Goal: Task Accomplishment & Management: Manage account settings

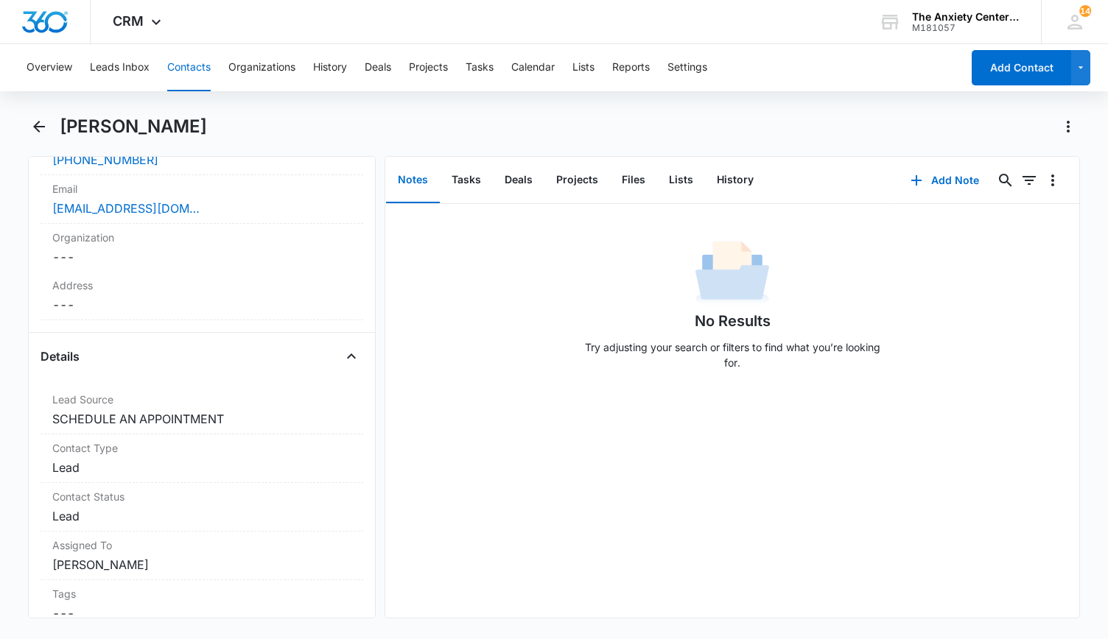
scroll to position [442, 0]
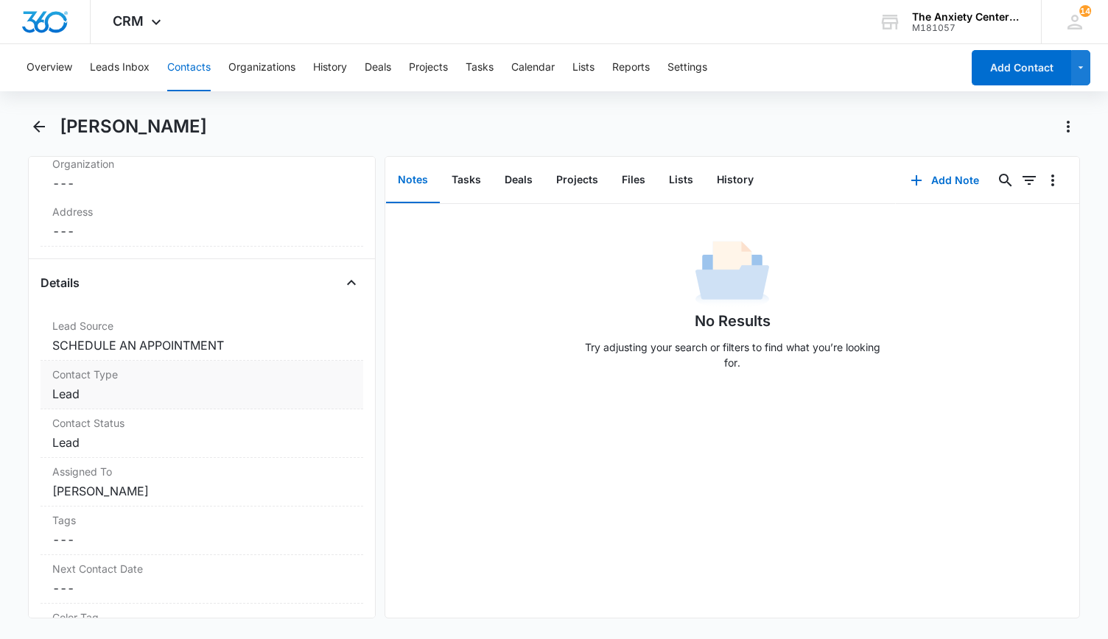
click at [226, 385] on dd "Cancel Save Changes Lead" at bounding box center [201, 394] width 299 height 18
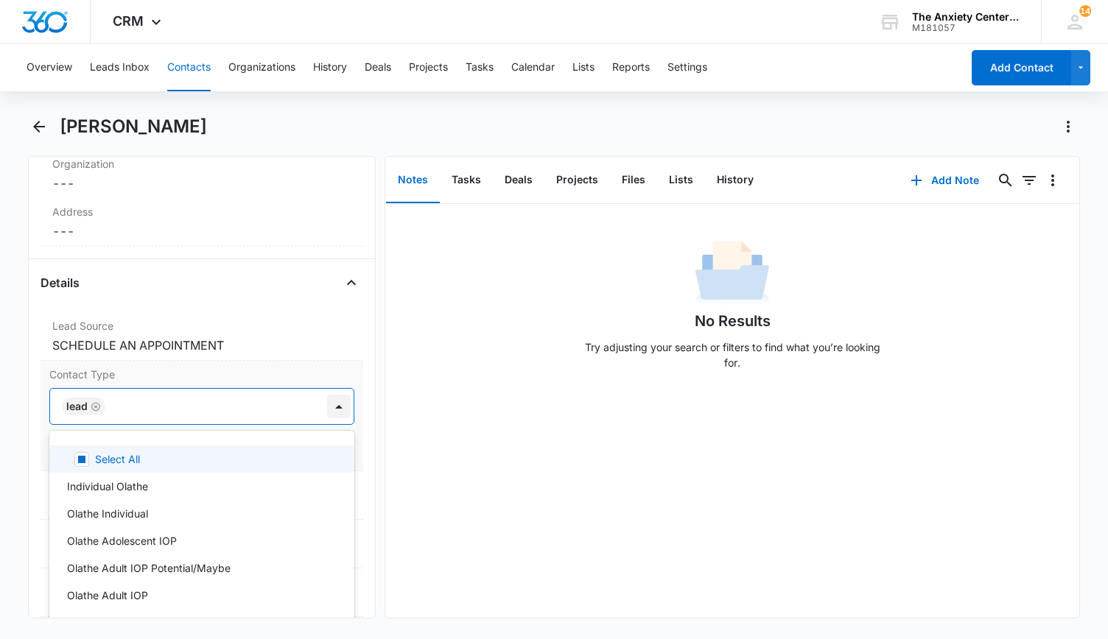
click at [327, 401] on div at bounding box center [339, 407] width 24 height 24
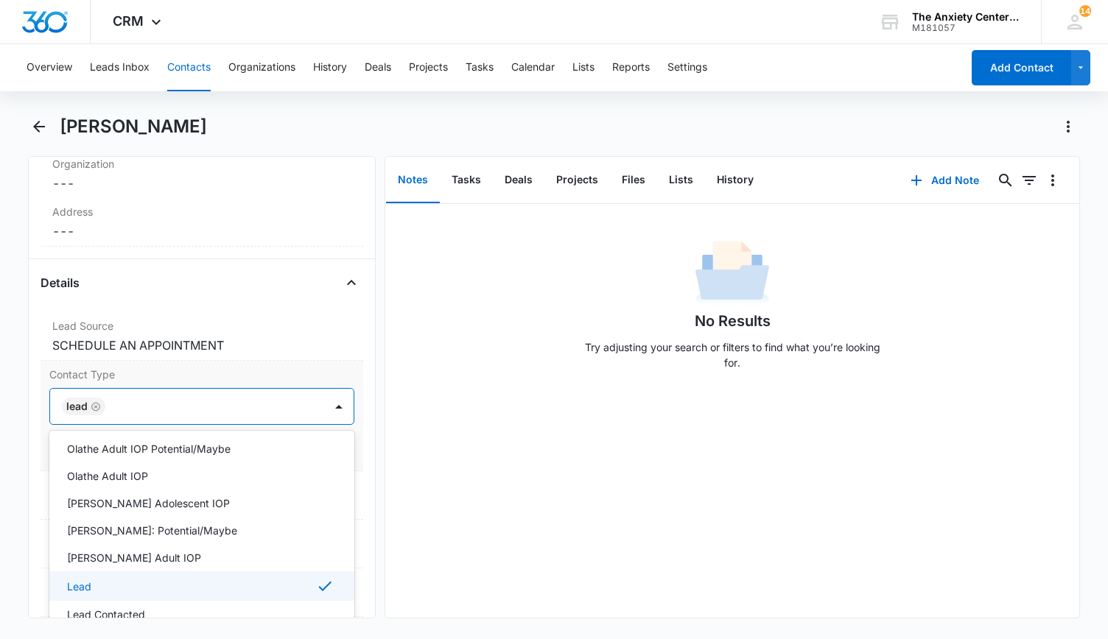
scroll to position [147, 0]
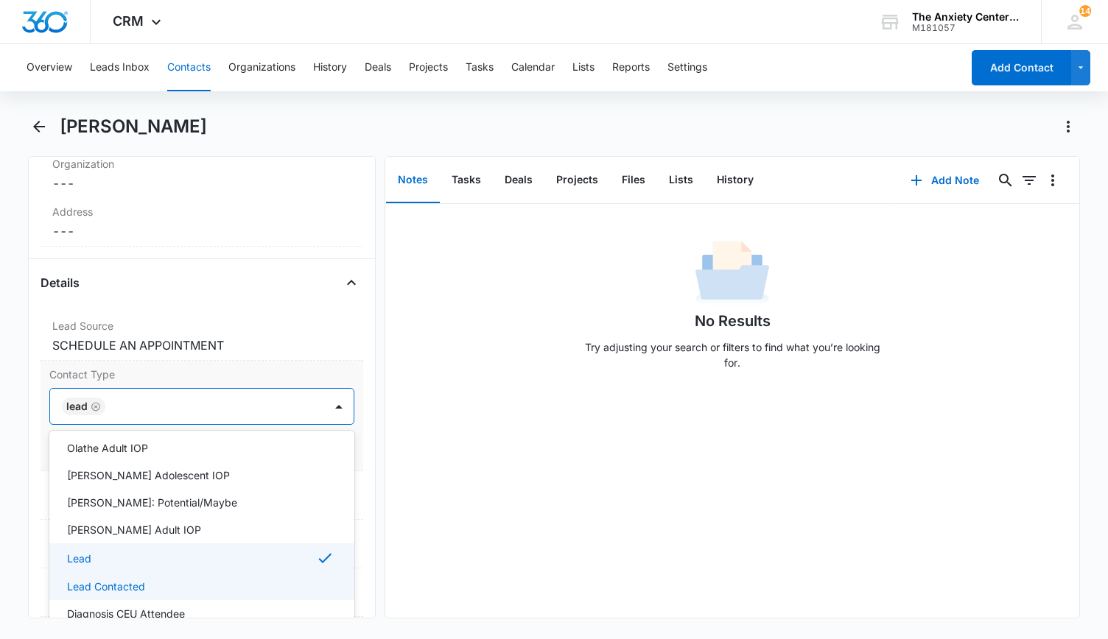
click at [177, 585] on div "Lead Contacted" at bounding box center [200, 586] width 267 height 15
click at [440, 469] on div "No Results Try adjusting your search or filters to find what you’re looking for." at bounding box center [732, 411] width 694 height 414
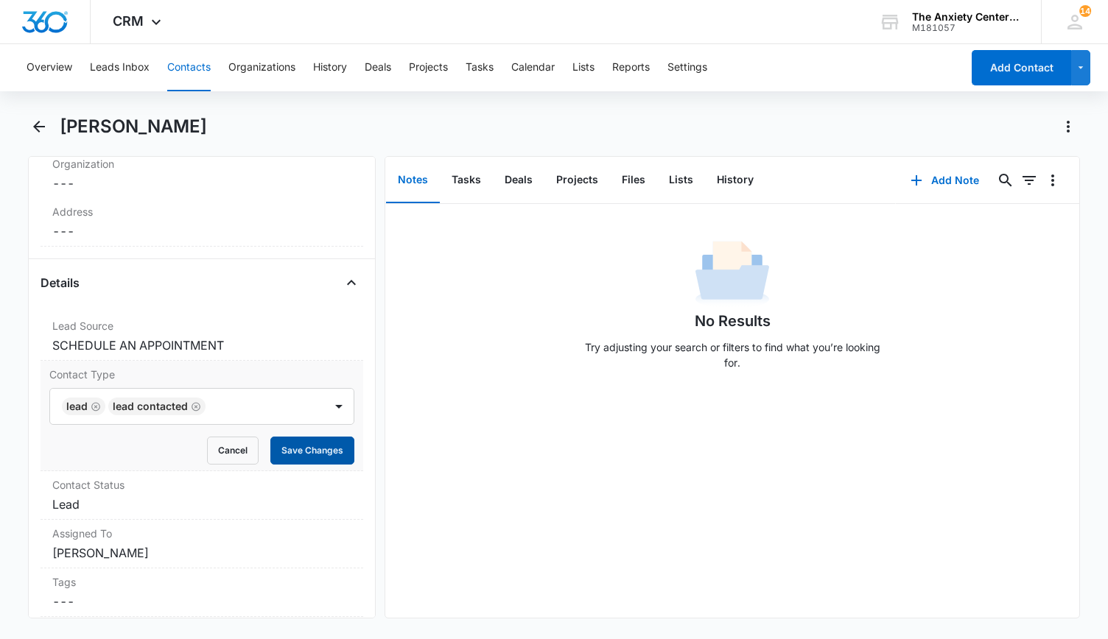
click at [324, 447] on button "Save Changes" at bounding box center [312, 451] width 84 height 28
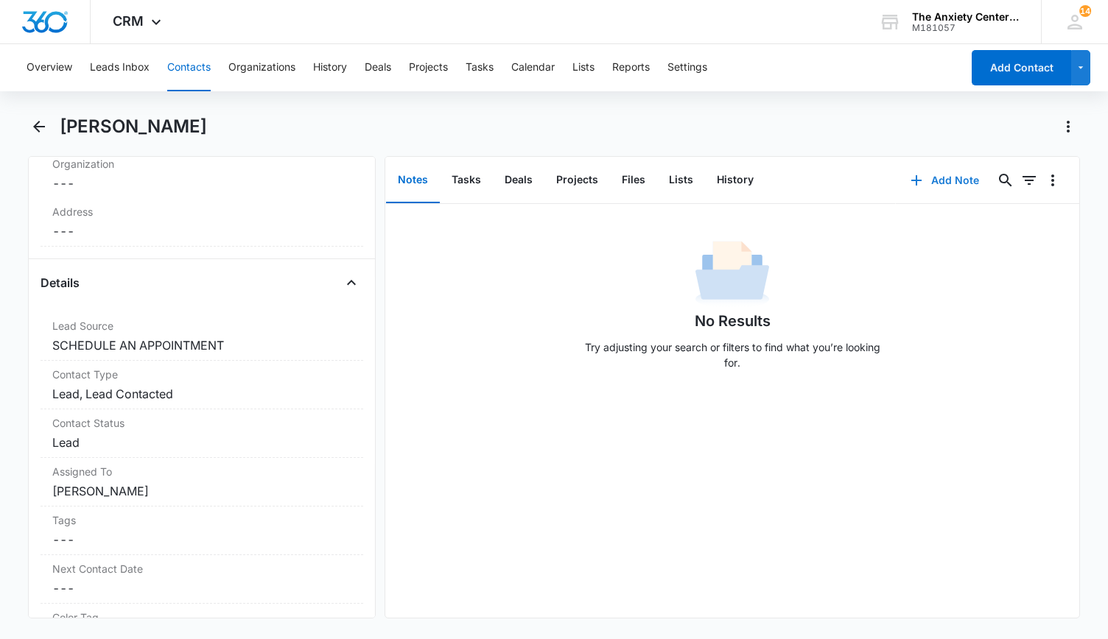
click at [943, 180] on button "Add Note" at bounding box center [944, 180] width 98 height 35
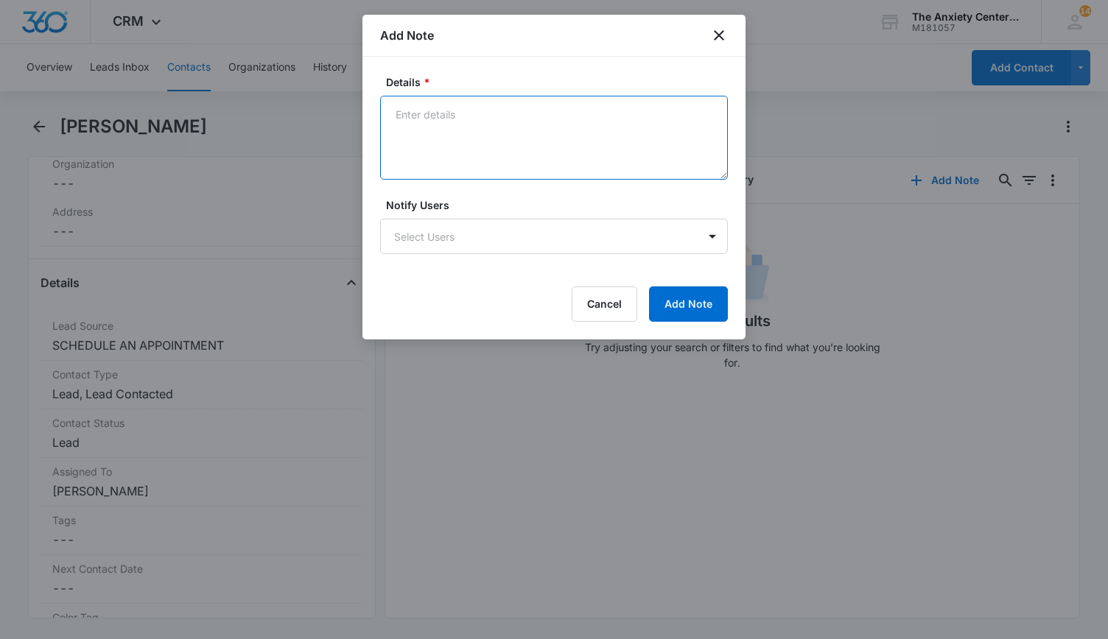
click at [419, 116] on textarea "Details *" at bounding box center [554, 138] width 348 height 84
type textarea "sent email and left message"
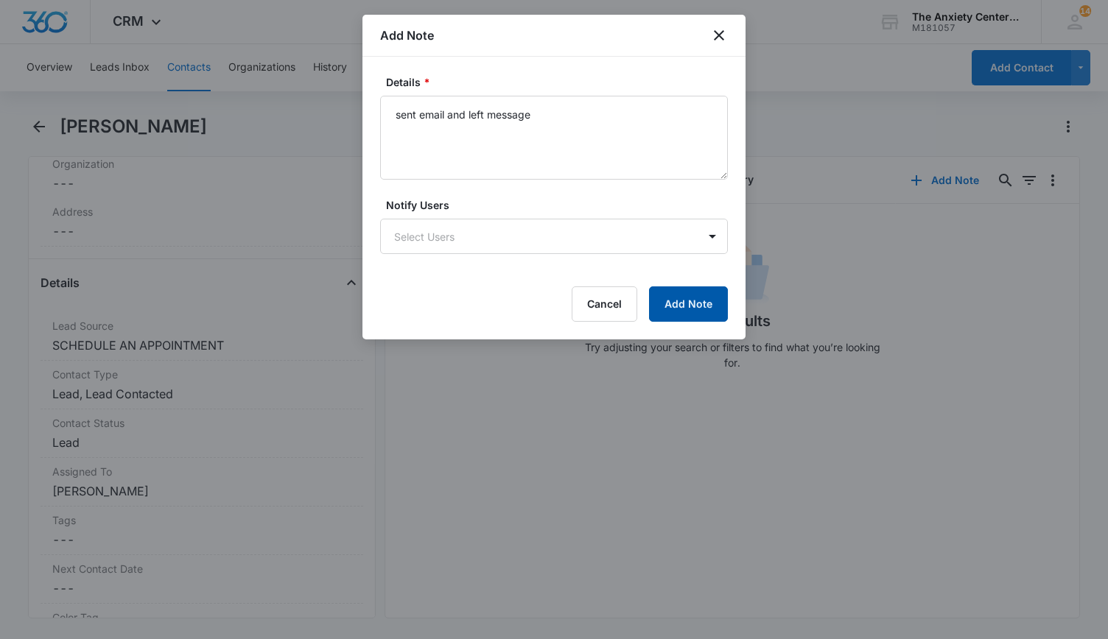
click at [719, 290] on button "Add Note" at bounding box center [688, 303] width 79 height 35
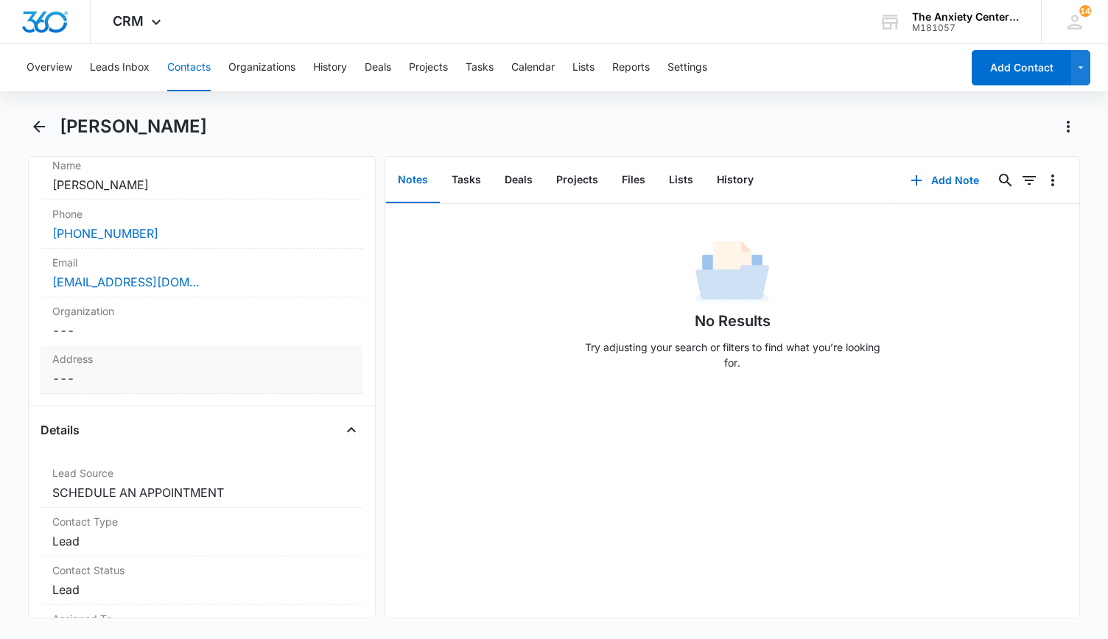
scroll to position [442, 0]
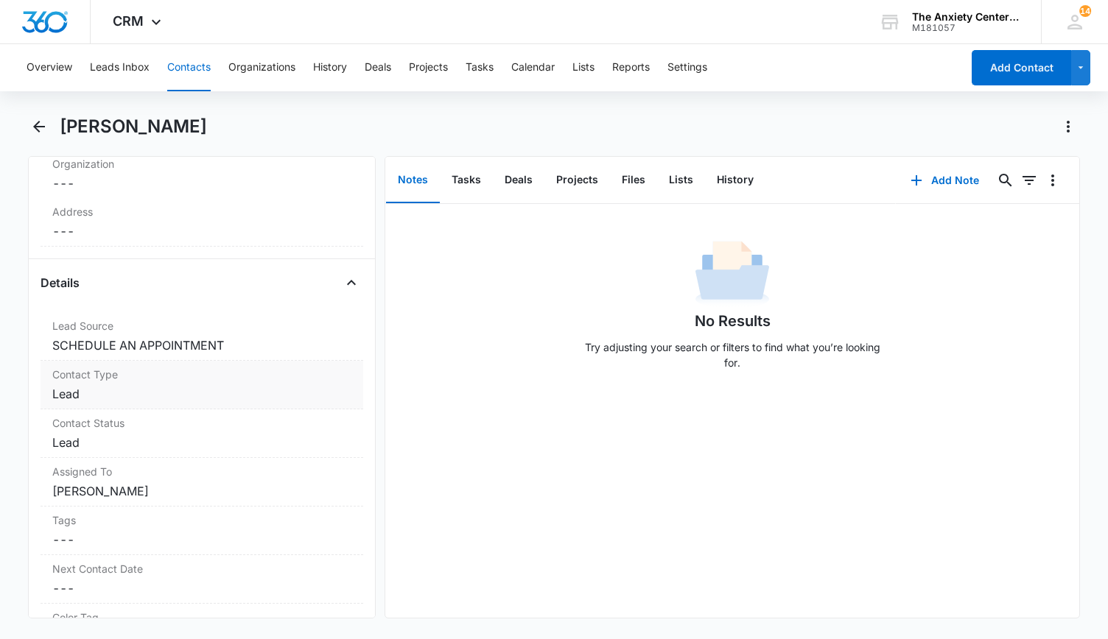
click at [219, 374] on label "Contact Type" at bounding box center [201, 374] width 299 height 15
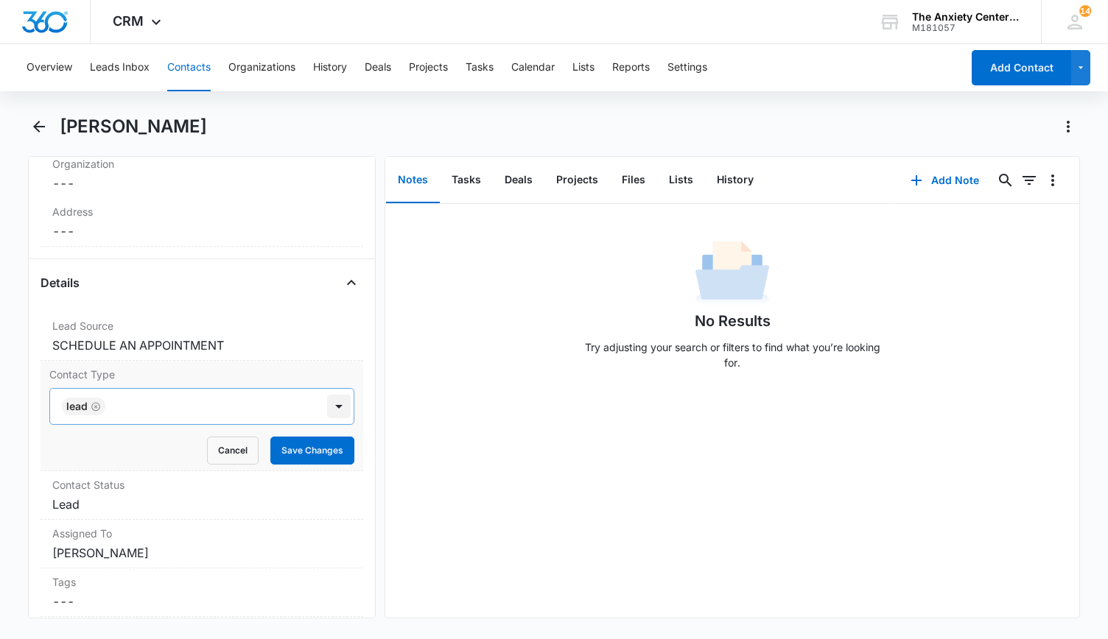
click at [327, 407] on div at bounding box center [339, 407] width 24 height 24
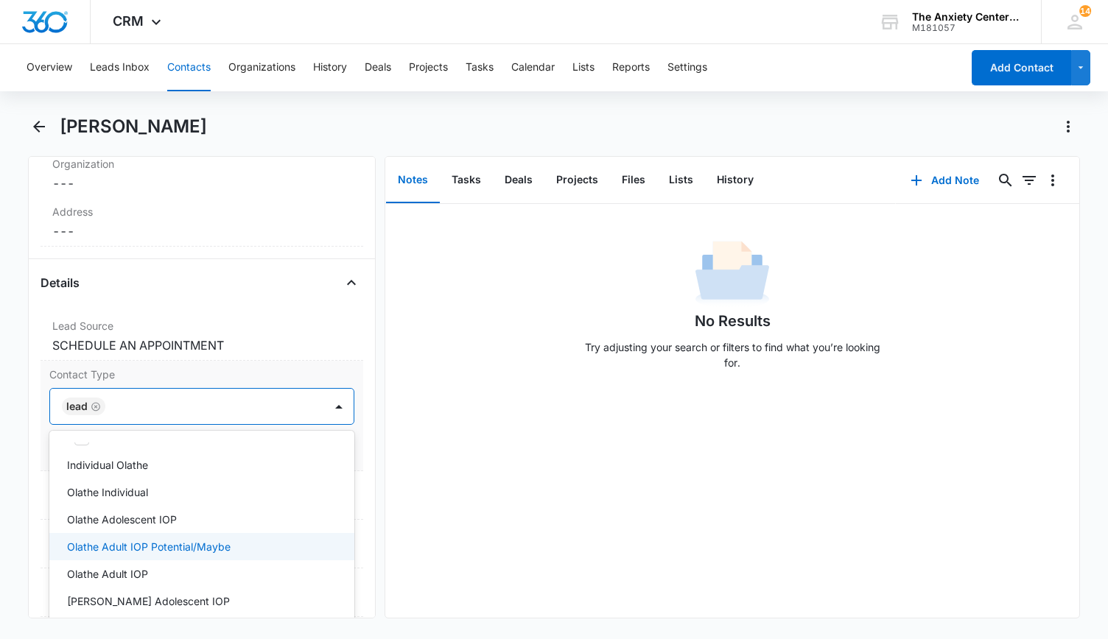
scroll to position [0, 0]
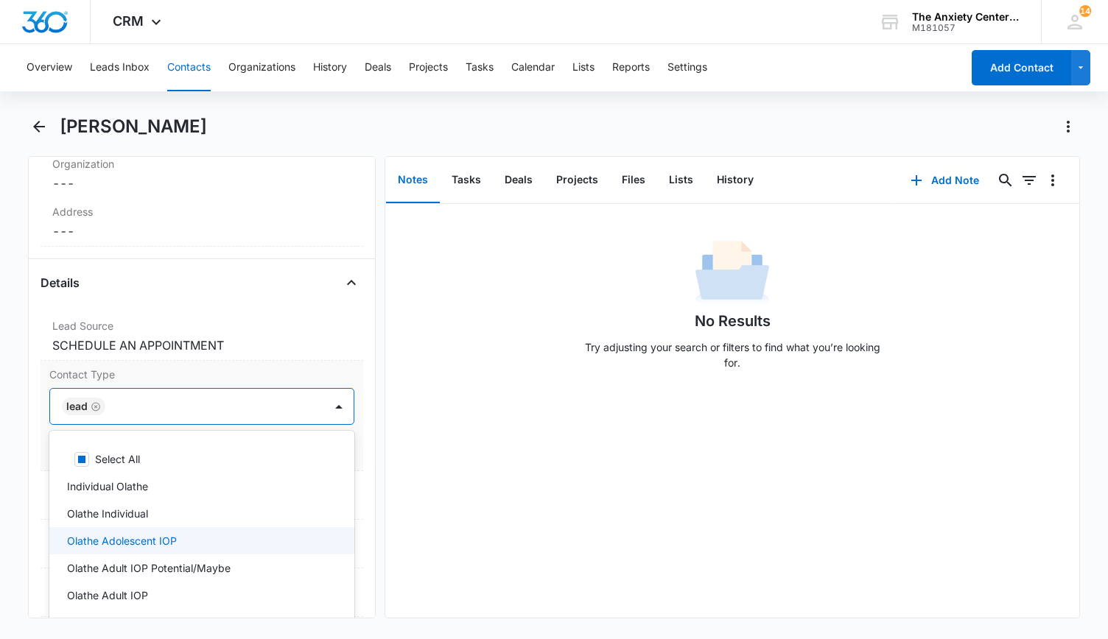
click at [203, 537] on div "Olathe Adolescent IOP" at bounding box center [200, 540] width 267 height 15
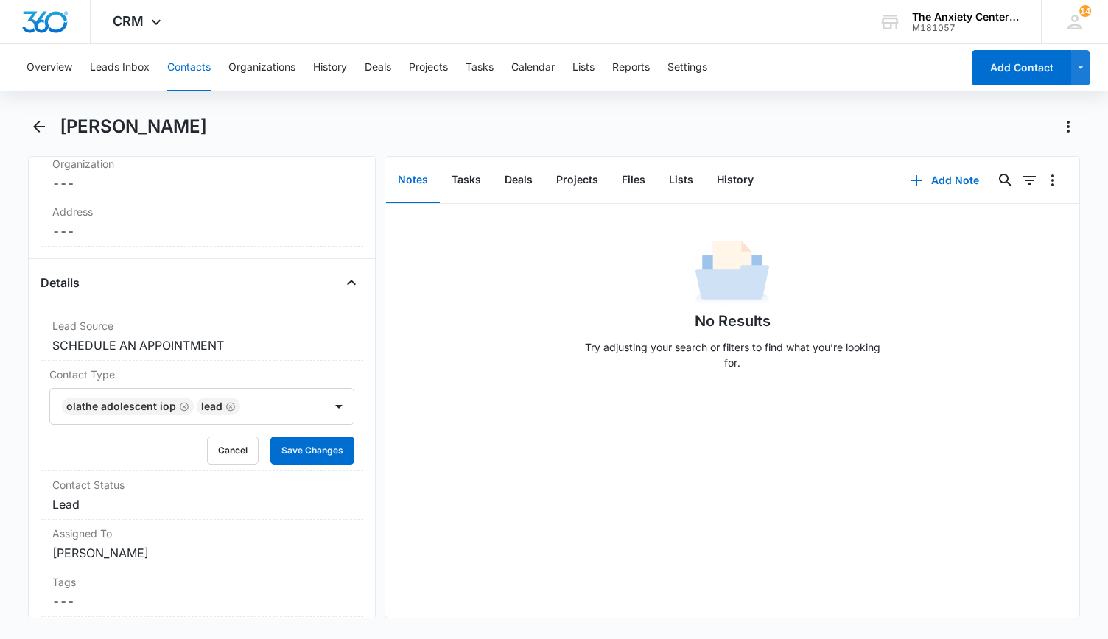
click at [420, 478] on div "No Results Try adjusting your search or filters to find what you’re looking for." at bounding box center [732, 411] width 694 height 414
click at [330, 409] on div at bounding box center [339, 407] width 24 height 24
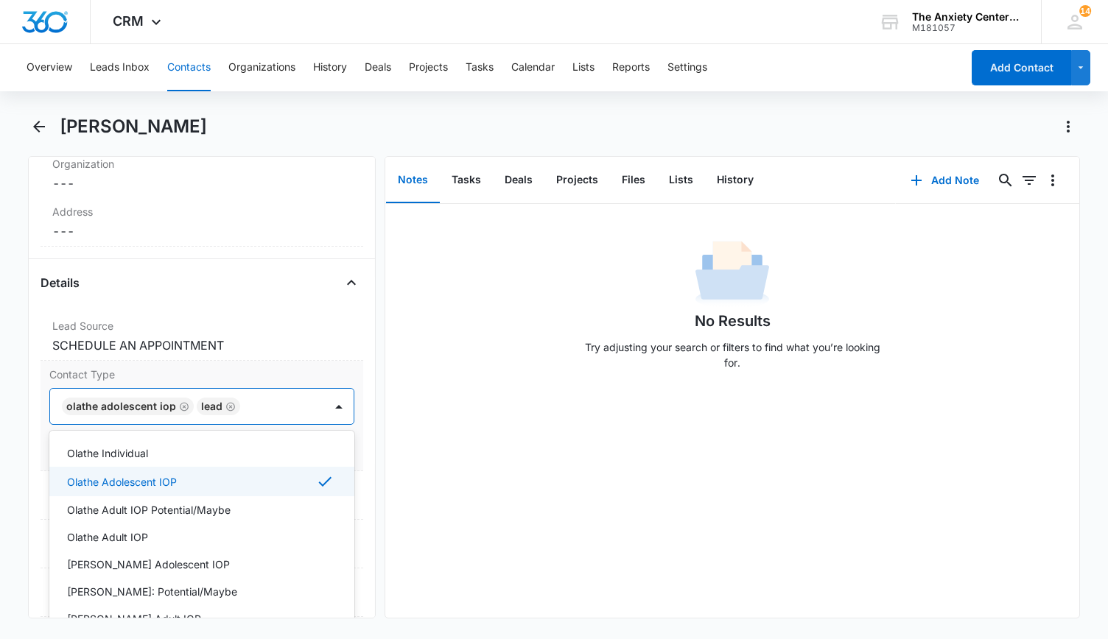
scroll to position [147, 0]
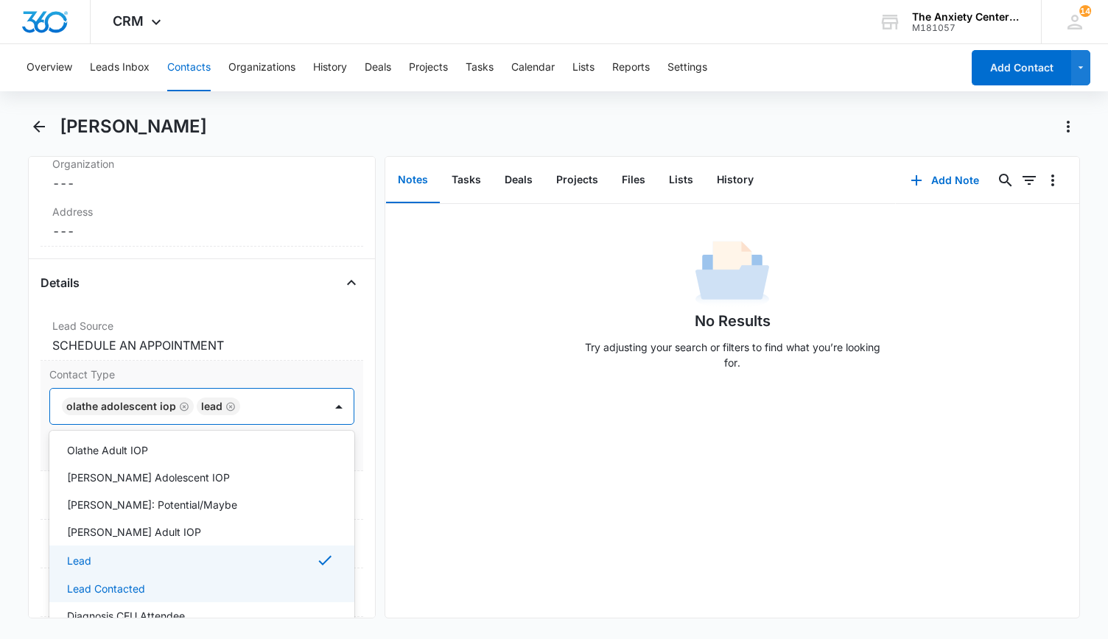
click at [165, 583] on div "Lead Contacted" at bounding box center [200, 588] width 267 height 15
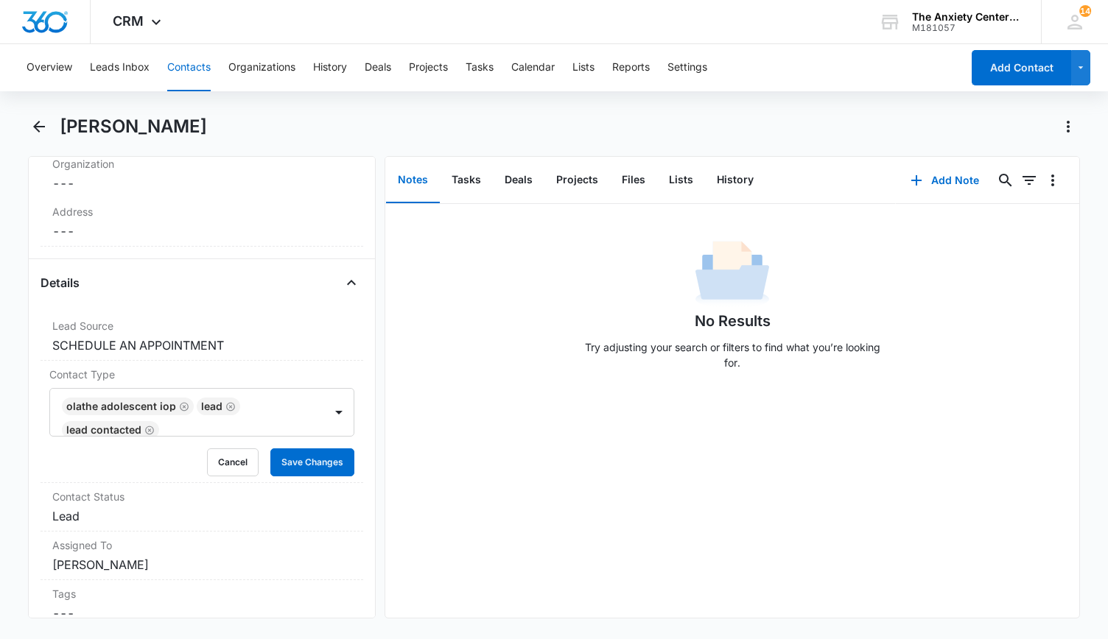
click at [417, 519] on div "No Results Try adjusting your search or filters to find what you’re looking for." at bounding box center [732, 411] width 694 height 414
click at [298, 466] on button "Save Changes" at bounding box center [312, 462] width 84 height 28
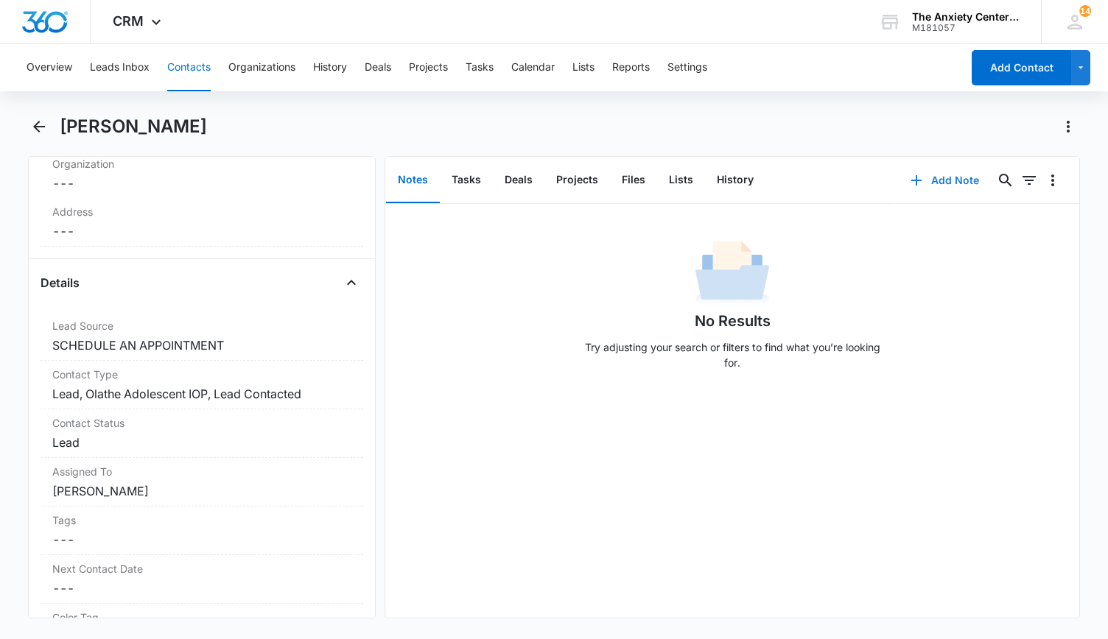
click at [946, 185] on button "Add Note" at bounding box center [944, 180] width 98 height 35
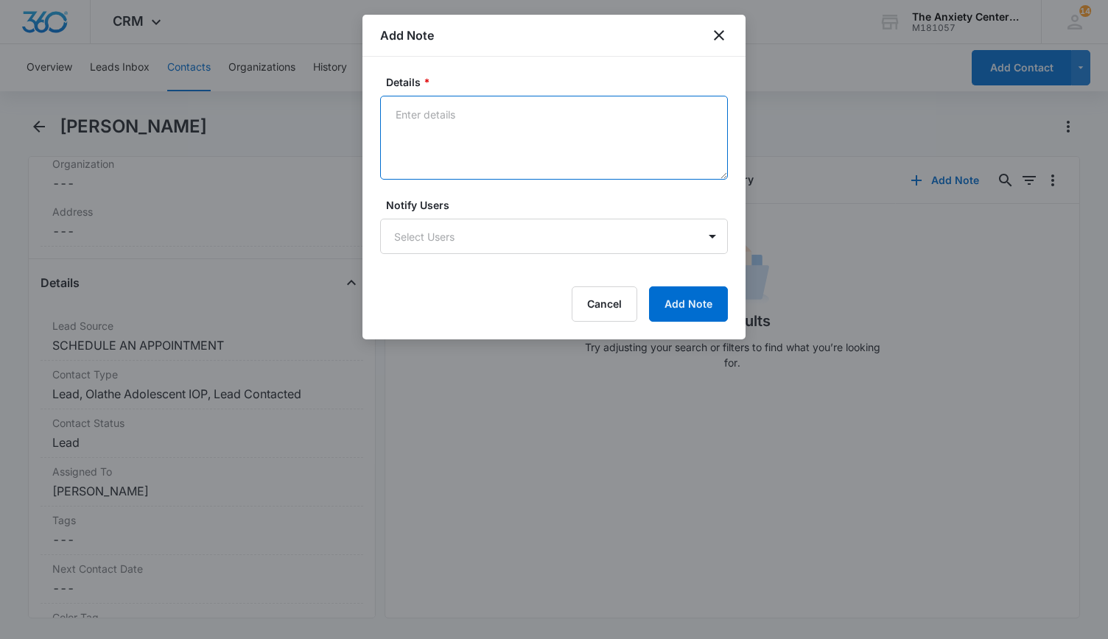
click at [450, 115] on textarea "Details *" at bounding box center [554, 138] width 348 height 84
type textarea "spoke to dad, Kasey, and sent intake packet"
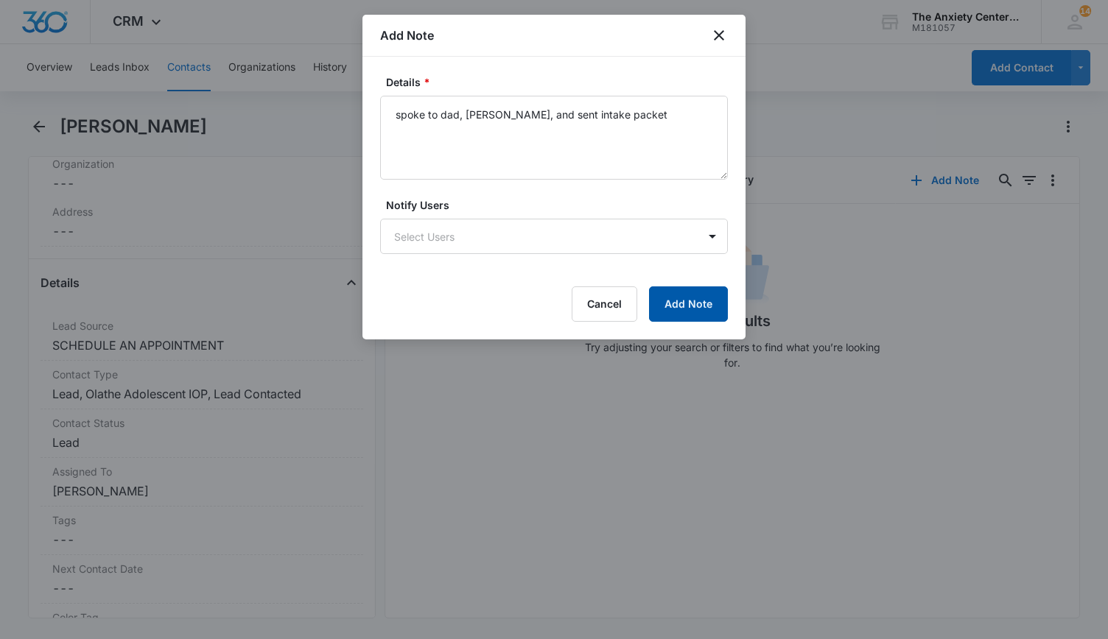
click at [699, 297] on button "Add Note" at bounding box center [688, 303] width 79 height 35
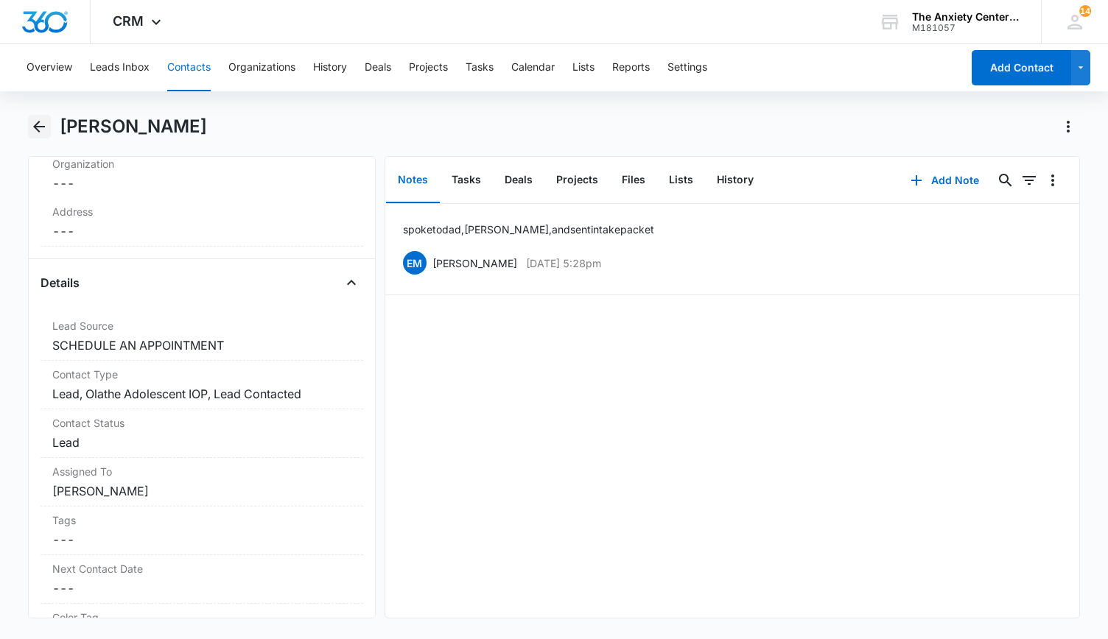
click at [33, 128] on icon "Back" at bounding box center [39, 127] width 18 height 18
click at [260, 71] on button "Organizations" at bounding box center [261, 67] width 67 height 47
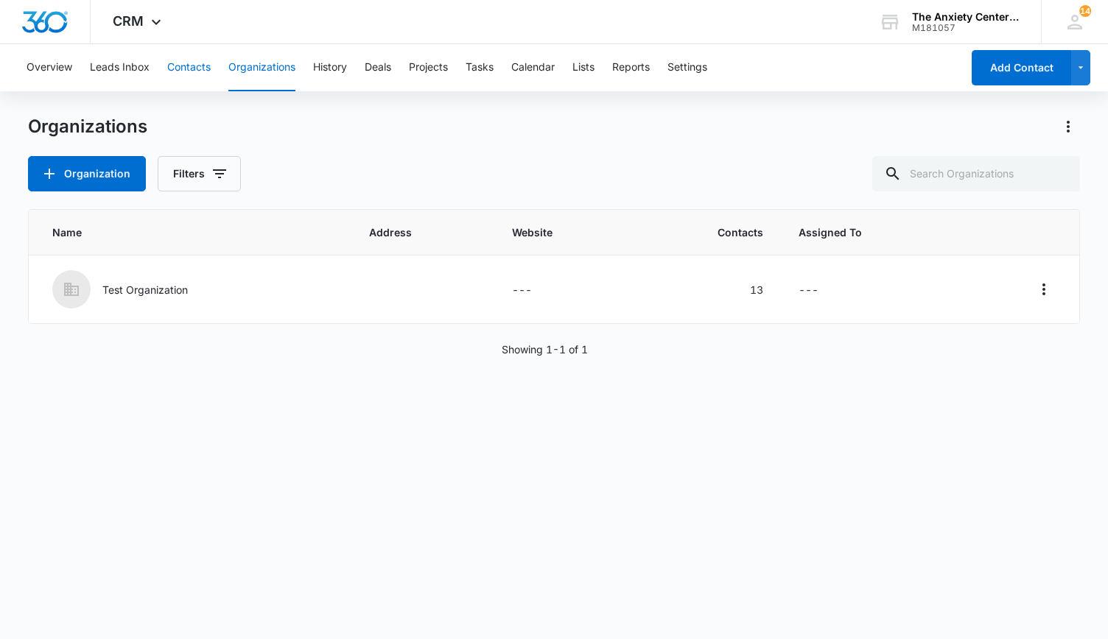
click at [199, 68] on button "Contacts" at bounding box center [188, 67] width 43 height 47
